Goal: Communication & Community: Participate in discussion

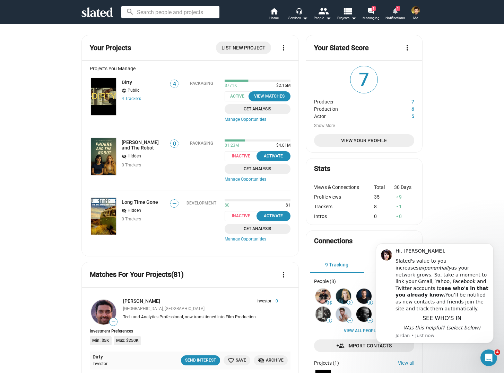
click at [389, 11] on link "notifications 1 Notifications" at bounding box center [395, 14] width 24 height 15
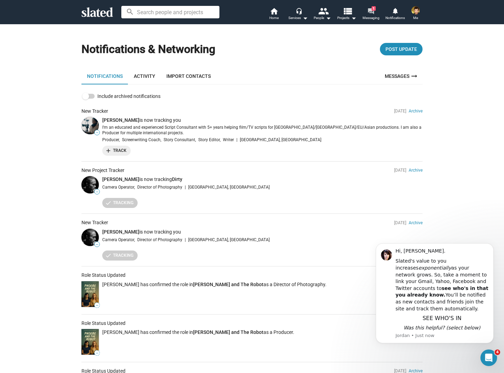
click at [372, 11] on mat-icon "forum" at bounding box center [370, 11] width 7 height 7
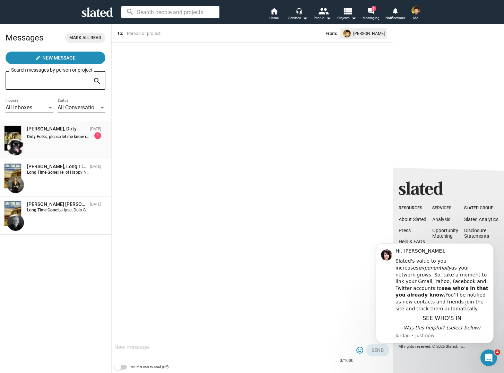
click at [78, 142] on div "[PERSON_NAME], Dirty [DATE] Dirty: Folks, please let me know if this project ca…" at bounding box center [55, 140] width 103 height 29
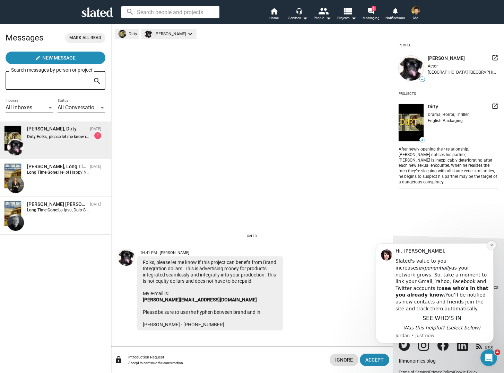
click at [493, 245] on icon "Dismiss notification" at bounding box center [491, 246] width 4 height 4
